Goal: Task Accomplishment & Management: Use online tool/utility

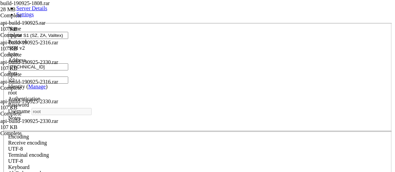
click at [3, 23] on link at bounding box center [3, 23] width 0 height 0
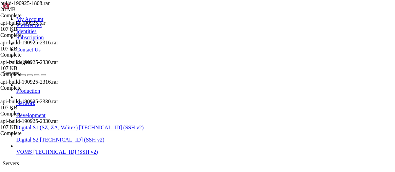
click at [42, 125] on span "Digital S1 (SZ, ZA, Valitex)" at bounding box center [46, 128] width 61 height 6
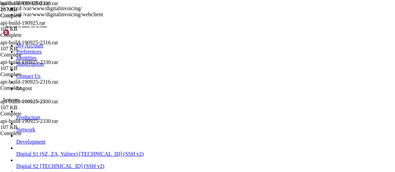
scroll to position [75, 0]
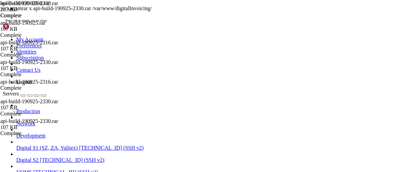
click at [269, 23] on div "unrar x api-build-190925-2330.rar /var/www/digitalInvoicing/ Press tab to inser…" at bounding box center [197, 14] width 389 height 18
click at [253, 23] on div "unrar x api-build-190925-2330.rar /var/www/digitalInvoicing/ Press tab to inser…" at bounding box center [197, 14] width 389 height 18
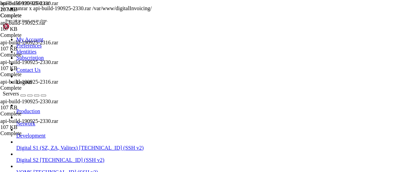
click at [241, 23] on div "unrar x api-build-190925-2330.rar /var/www/digitalInvoicing/ Press tab to inser…" at bounding box center [197, 14] width 389 height 18
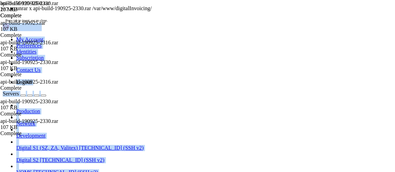
click at [241, 23] on div "unrar x api-build-190925-2330.rar /var/www/digitalInvoicing/ Press tab to inser…" at bounding box center [197, 14] width 389 height 18
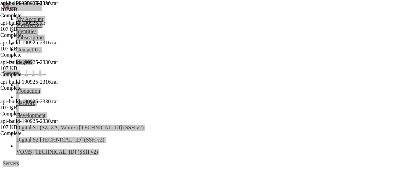
scroll to position [899, 0]
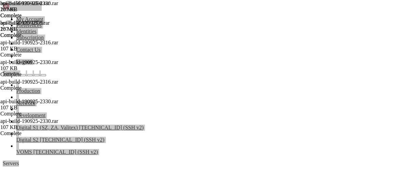
scroll to position [969, 0]
click at [32, 149] on div "Production Network Development Digital S1 (SZ, ZA, Valitex) [TECHNICAL_ID] (SSH…" at bounding box center [197, 118] width 389 height 73
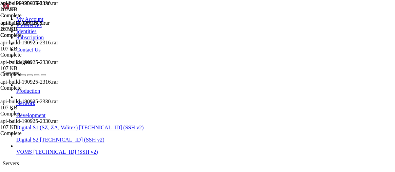
drag, startPoint x: 82, startPoint y: 821, endPoint x: 142, endPoint y: 821, distance: 59.7
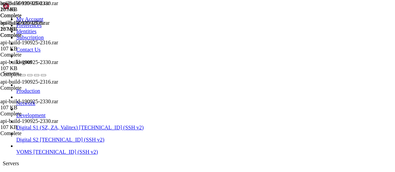
scroll to position [1005, 0]
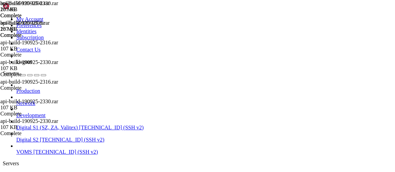
scroll to position [16027, 0]
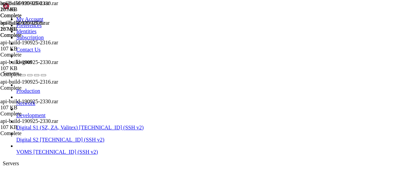
type input "/var/www/digitalinvoicing/webclient"
